Goal: Navigation & Orientation: Understand site structure

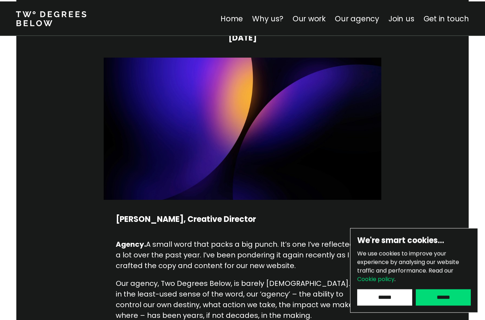
scroll to position [141, 0]
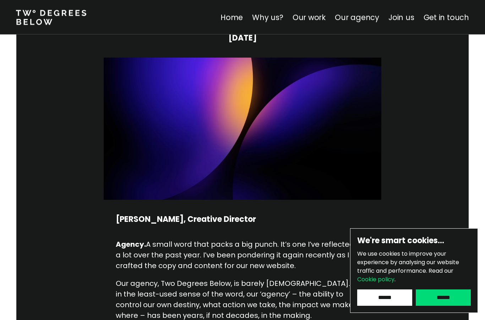
click at [452, 305] on input "******" at bounding box center [443, 297] width 55 height 16
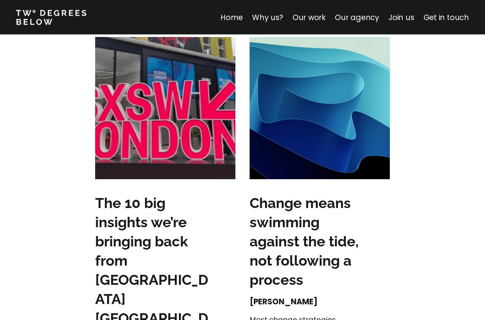
scroll to position [1164, 0]
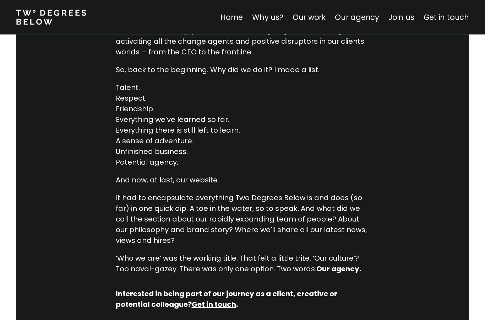
click at [275, 14] on link "Why us?" at bounding box center [267, 17] width 31 height 10
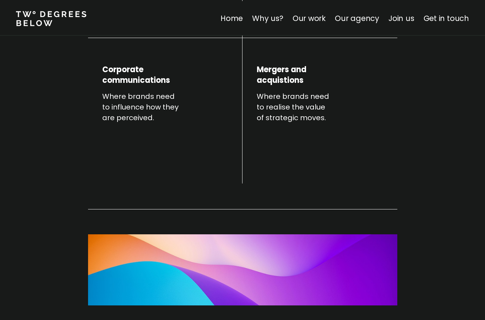
scroll to position [249, 0]
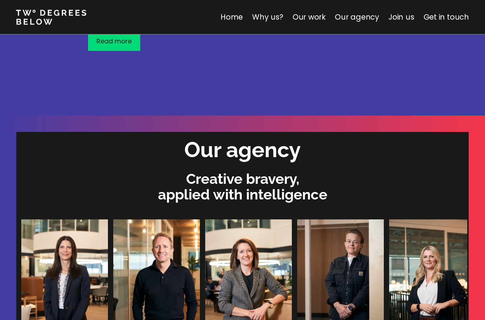
scroll to position [2064, 0]
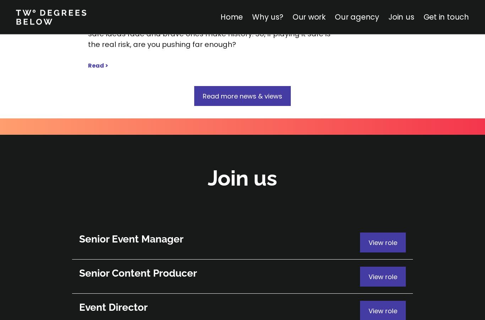
scroll to position [3758, 0]
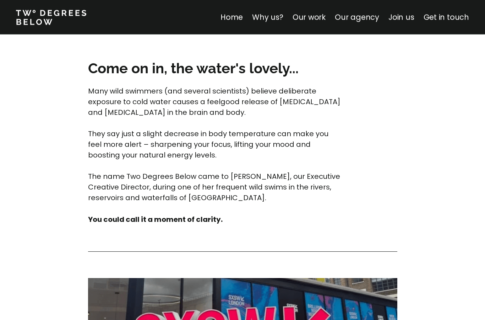
click at [362, 224] on div "Come on in, the water's lovely... Many wild swimmers (and several scientists) b…" at bounding box center [242, 46] width 309 height 355
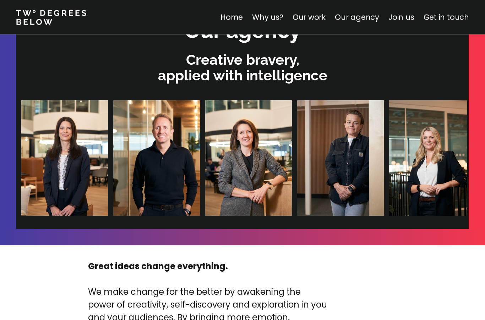
scroll to position [2184, 0]
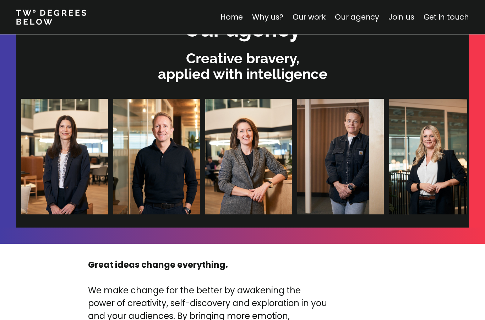
click at [273, 44] on h2 "Our agency" at bounding box center [242, 29] width 116 height 29
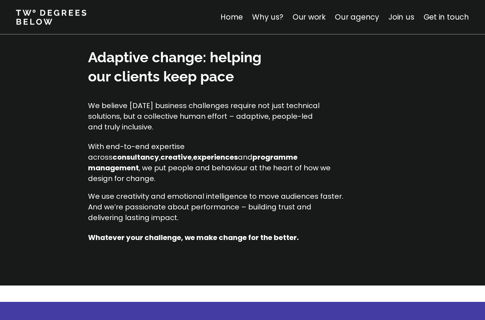
scroll to position [249, 0]
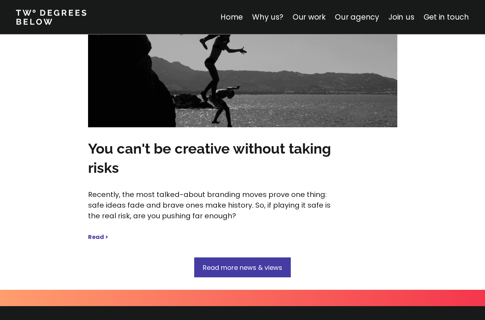
scroll to position [3562, 0]
